Goal: Task Accomplishment & Management: Manage account settings

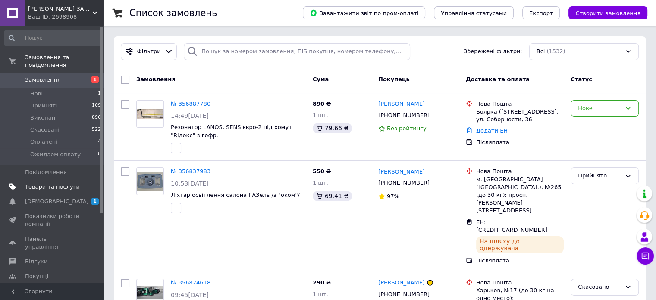
click at [71, 183] on span "Товари та послуги" at bounding box center [52, 187] width 55 height 8
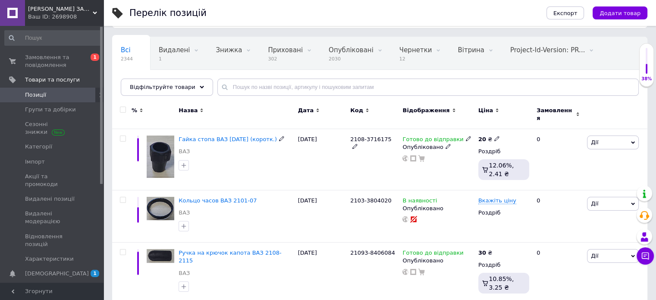
scroll to position [86, 0]
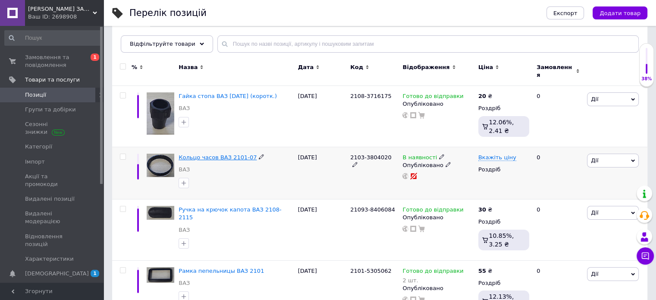
click at [194, 154] on span "Кольцо часов ВАЗ 2101-07" at bounding box center [217, 157] width 78 height 6
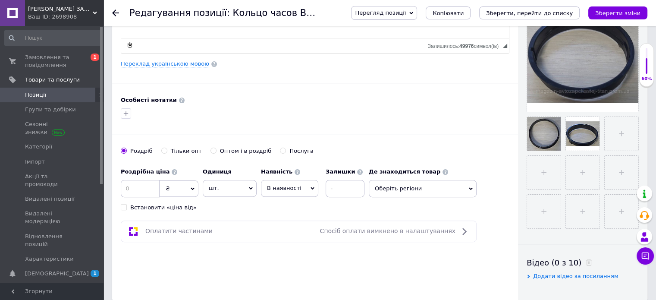
scroll to position [216, 0]
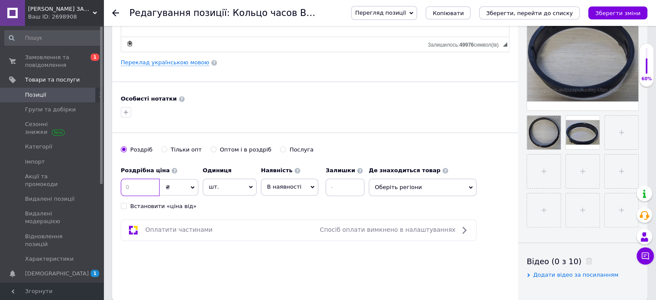
click at [142, 188] on input at bounding box center [140, 186] width 39 height 17
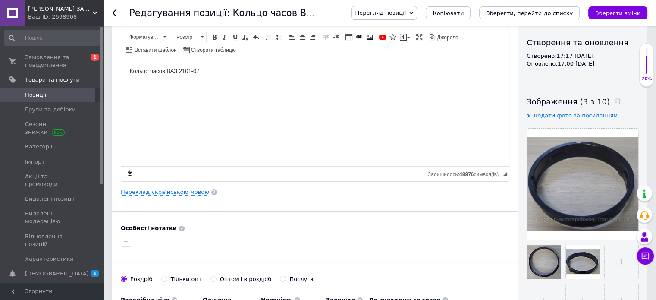
scroll to position [0, 0]
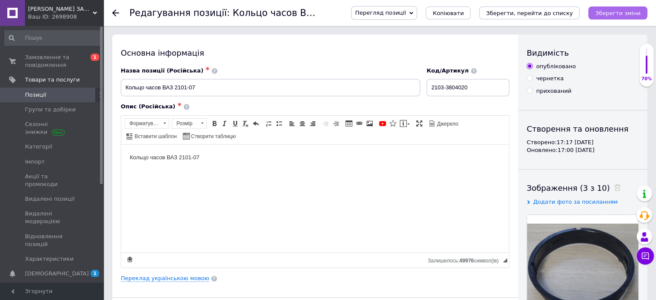
type input "20"
click at [611, 10] on icon "Зберегти зміни" at bounding box center [617, 13] width 45 height 6
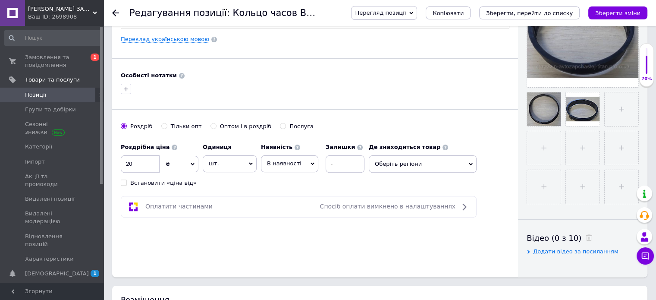
scroll to position [259, 0]
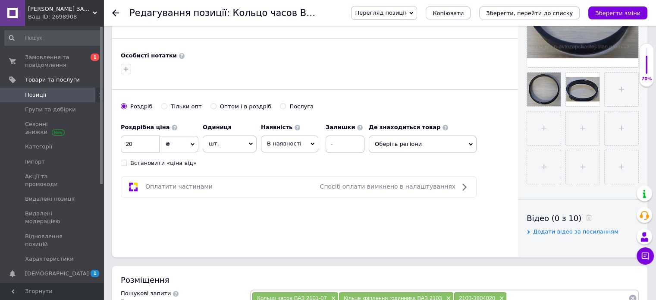
drag, startPoint x: 395, startPoint y: 144, endPoint x: 382, endPoint y: 147, distance: 12.7
click at [395, 144] on span "Оберіть регіони" at bounding box center [423, 143] width 108 height 17
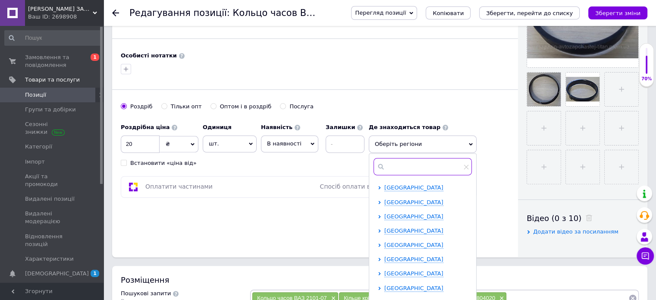
click at [390, 163] on input "text" at bounding box center [422, 166] width 98 height 17
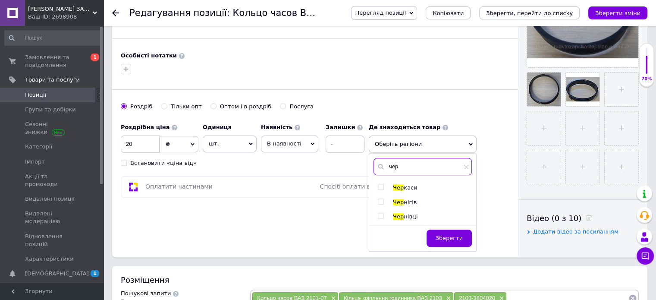
type input "чер"
click at [379, 186] on input "checkbox" at bounding box center [381, 187] width 6 height 6
checkbox input "true"
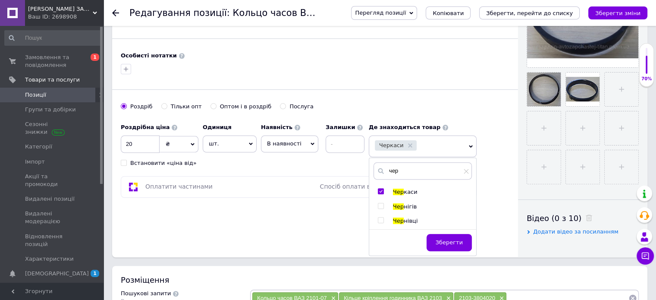
drag, startPoint x: 448, startPoint y: 238, endPoint x: 218, endPoint y: 152, distance: 245.3
click at [447, 239] on span "Зберегти" at bounding box center [448, 242] width 27 height 6
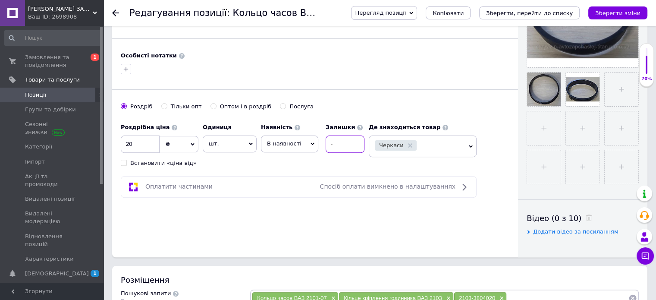
click at [330, 143] on input at bounding box center [345, 143] width 39 height 17
type input "1"
click at [287, 140] on span "В наявності" at bounding box center [284, 143] width 34 height 6
click at [282, 200] on li "Готово до відправки" at bounding box center [289, 198] width 56 height 20
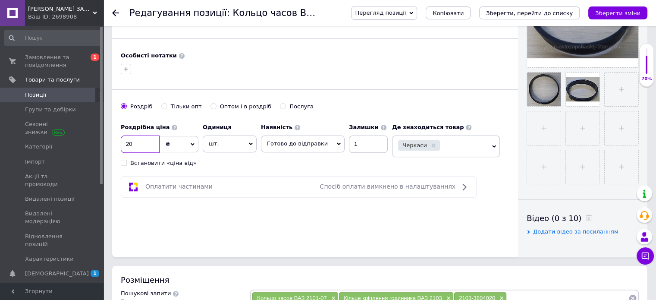
click at [134, 141] on input "20" at bounding box center [140, 143] width 39 height 17
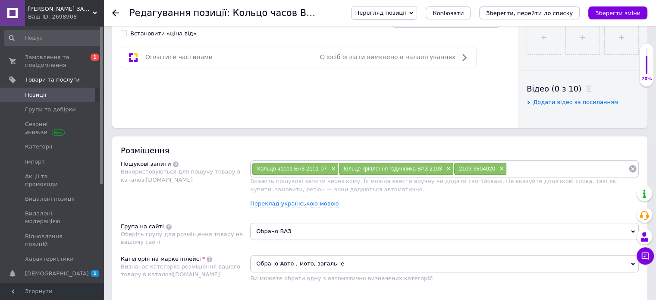
scroll to position [216, 0]
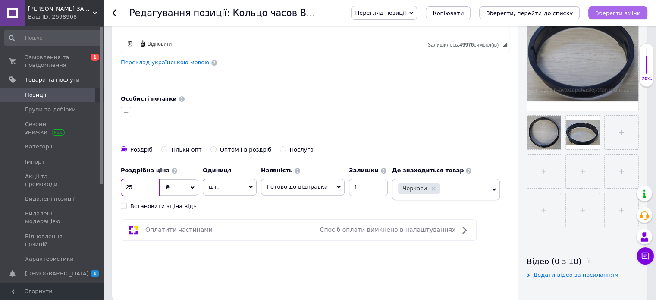
type input "25"
click at [626, 11] on icon "Зберегти зміни" at bounding box center [617, 13] width 45 height 6
click at [36, 59] on span "Замовлення та повідомлення" at bounding box center [52, 61] width 55 height 16
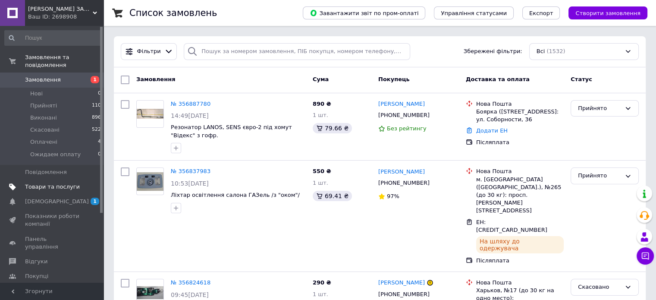
click at [56, 183] on span "Товари та послуги" at bounding box center [52, 187] width 55 height 8
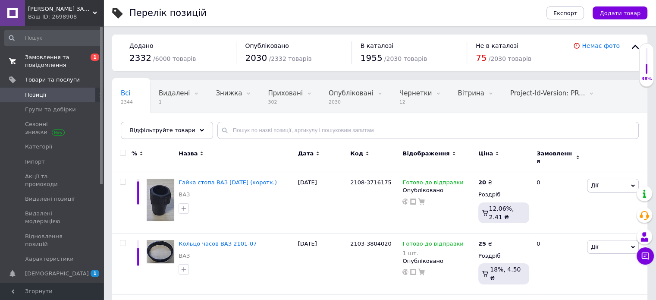
click at [47, 57] on span "Замовлення та повідомлення" at bounding box center [52, 61] width 55 height 16
